Goal: Task Accomplishment & Management: Use online tool/utility

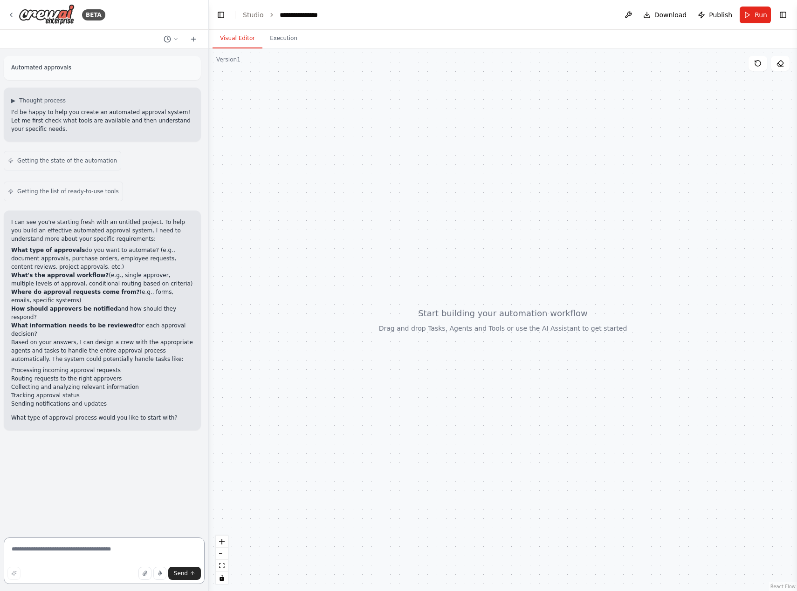
click at [44, 553] on textarea at bounding box center [104, 561] width 201 height 47
drag, startPoint x: 82, startPoint y: 347, endPoint x: 9, endPoint y: 354, distance: 73.0
click at [9, 354] on div "I can see you're starting fresh with an untitled project. To help you build an …" at bounding box center [102, 321] width 197 height 220
copy li "Processing incoming approval requests"
click at [69, 556] on textarea at bounding box center [104, 561] width 201 height 47
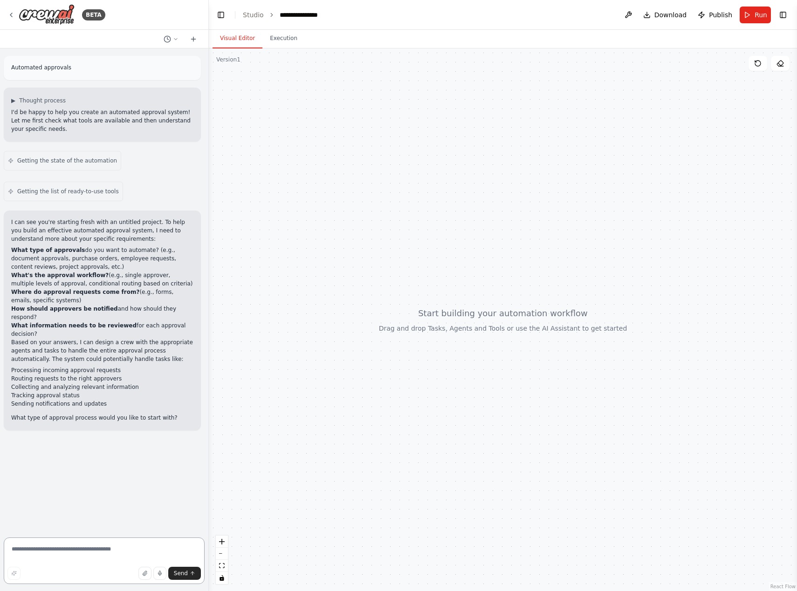
paste textarea "**********"
type textarea "**********"
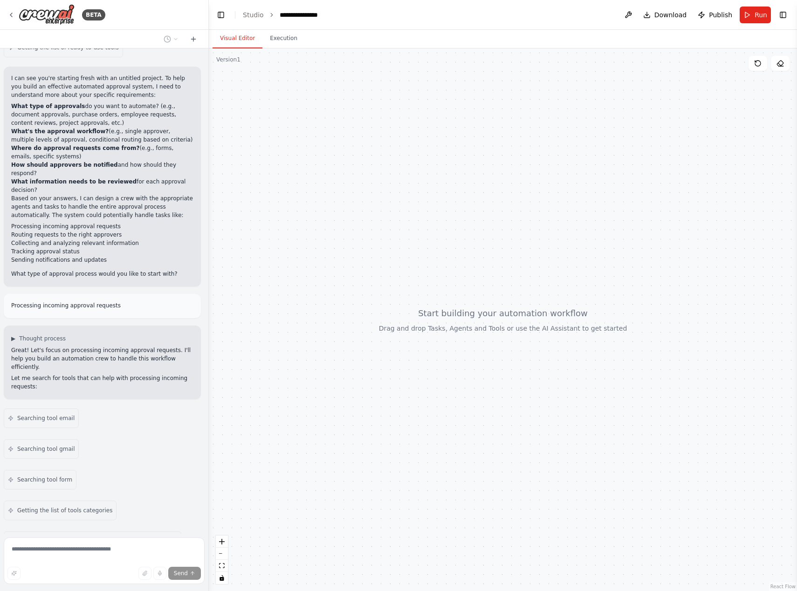
scroll to position [175, 0]
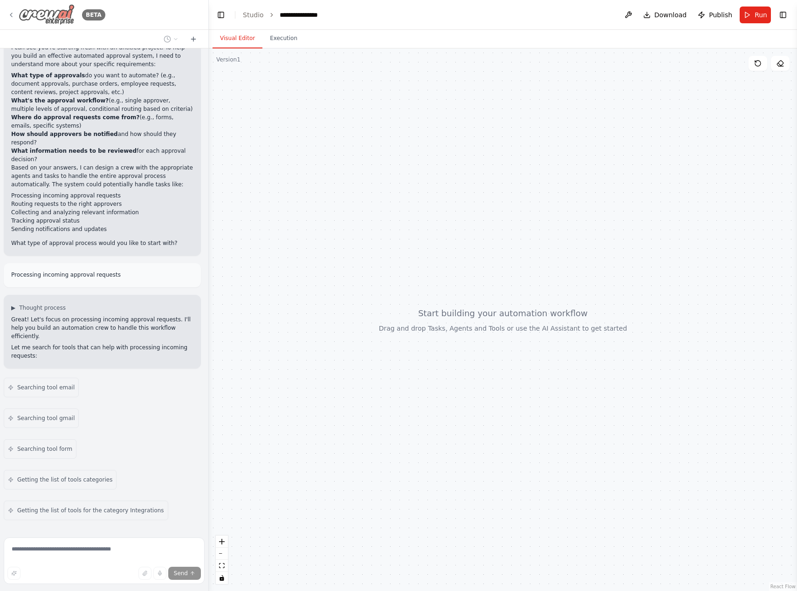
click at [9, 17] on icon at bounding box center [10, 14] width 7 height 7
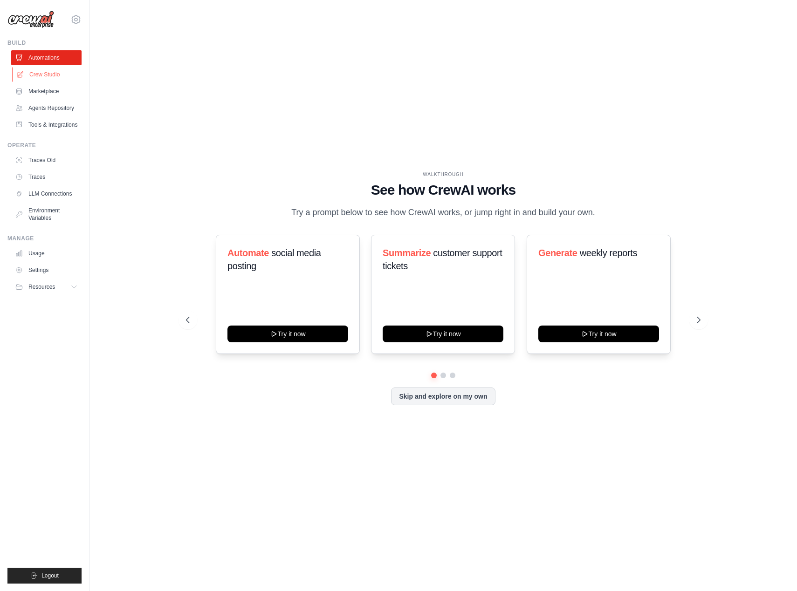
click at [39, 78] on link "Crew Studio" at bounding box center [47, 74] width 70 height 15
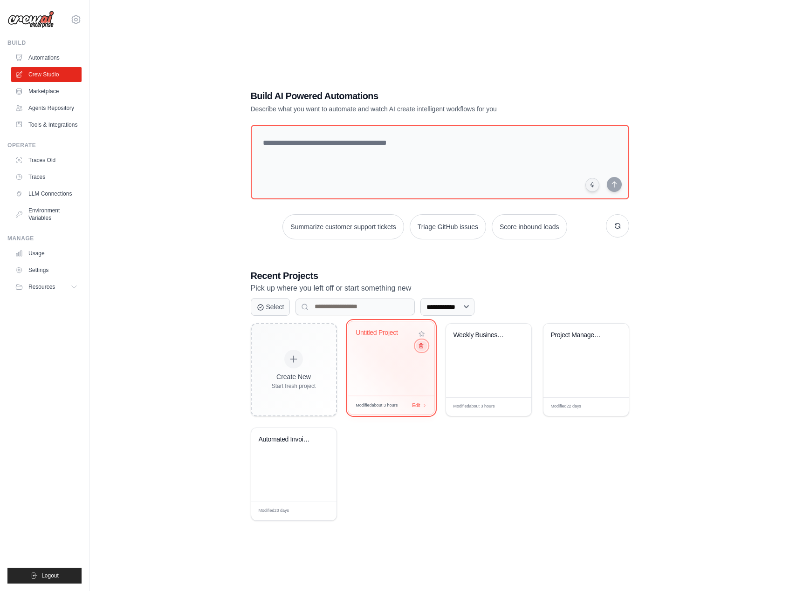
click at [420, 348] on icon at bounding box center [421, 345] width 6 height 6
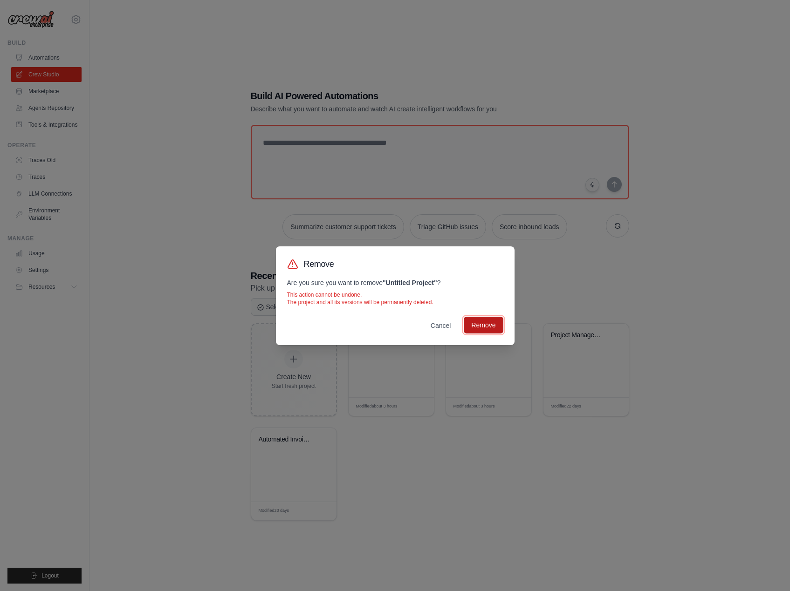
click at [497, 330] on button "Remove" at bounding box center [483, 325] width 39 height 17
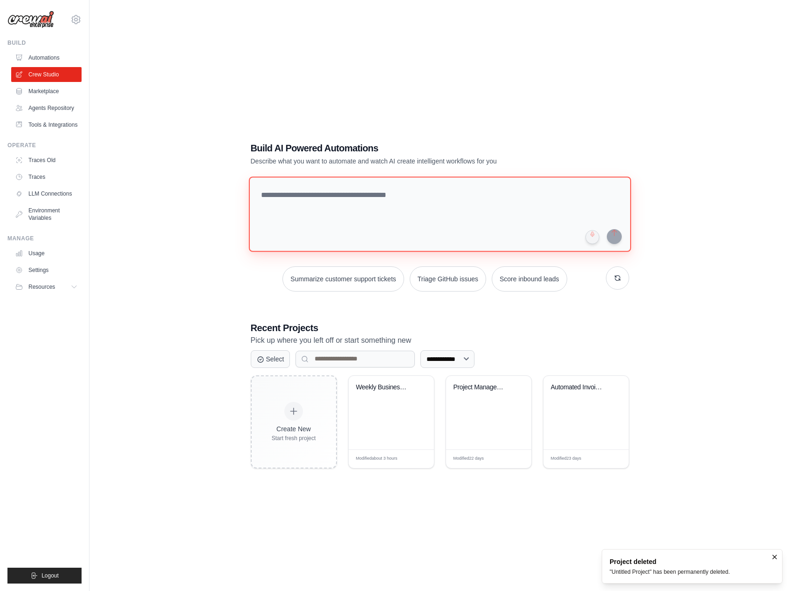
click at [368, 201] on textarea at bounding box center [439, 214] width 382 height 75
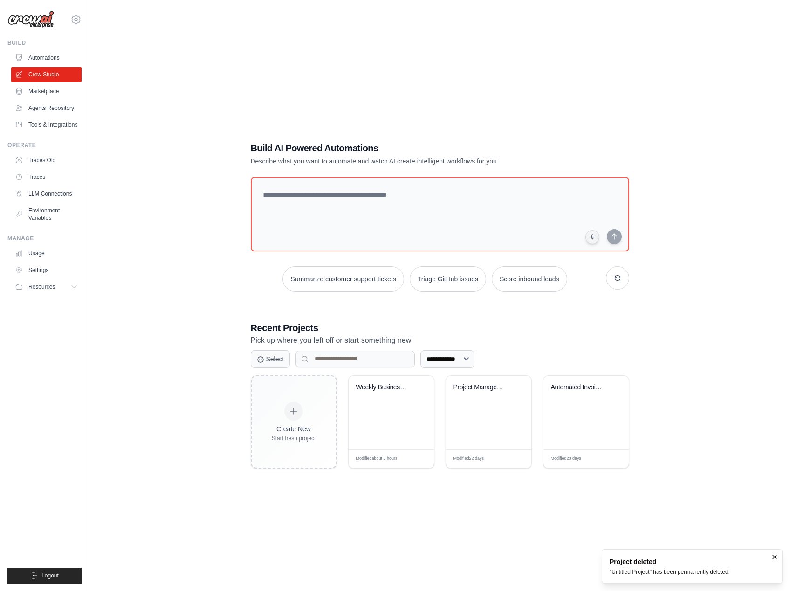
click at [688, 293] on div "**********" at bounding box center [439, 304] width 671 height 591
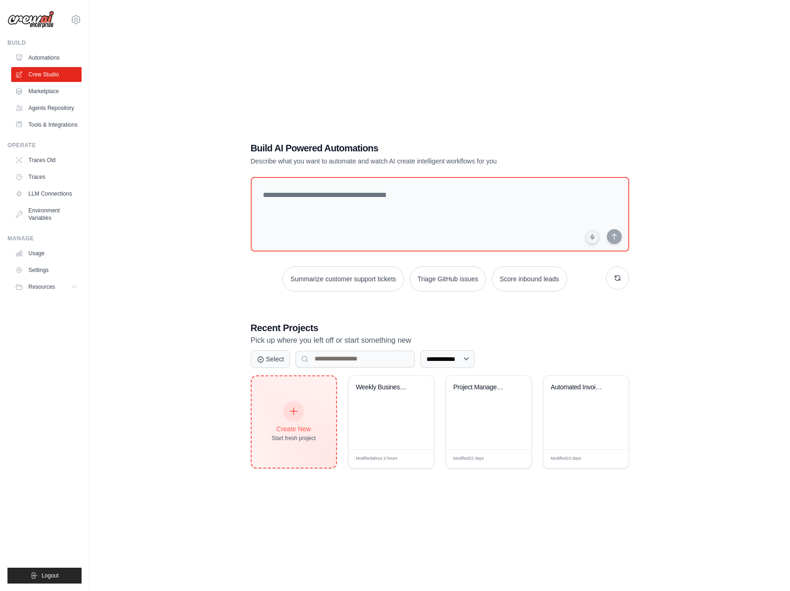
click at [286, 422] on div "Create New Start fresh project" at bounding box center [294, 422] width 44 height 40
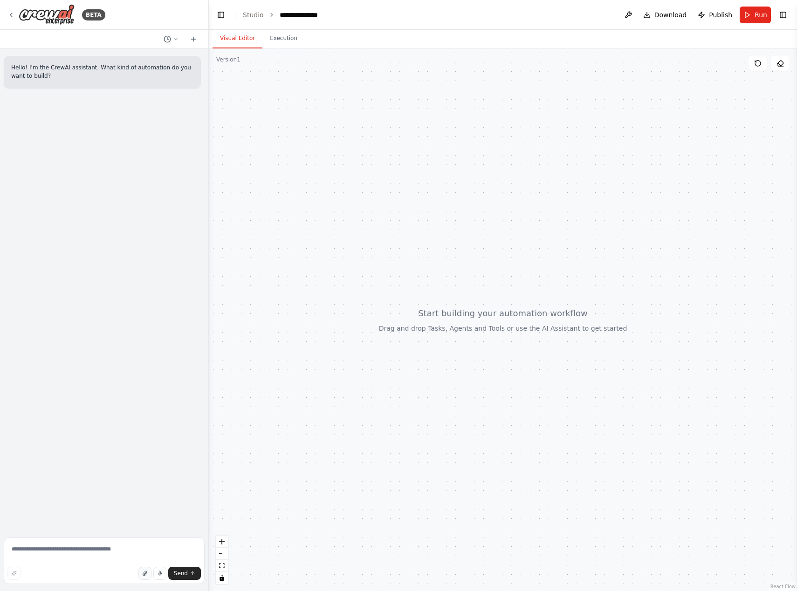
click at [146, 574] on icon "button" at bounding box center [145, 573] width 4 height 5
